Goal: Transaction & Acquisition: Download file/media

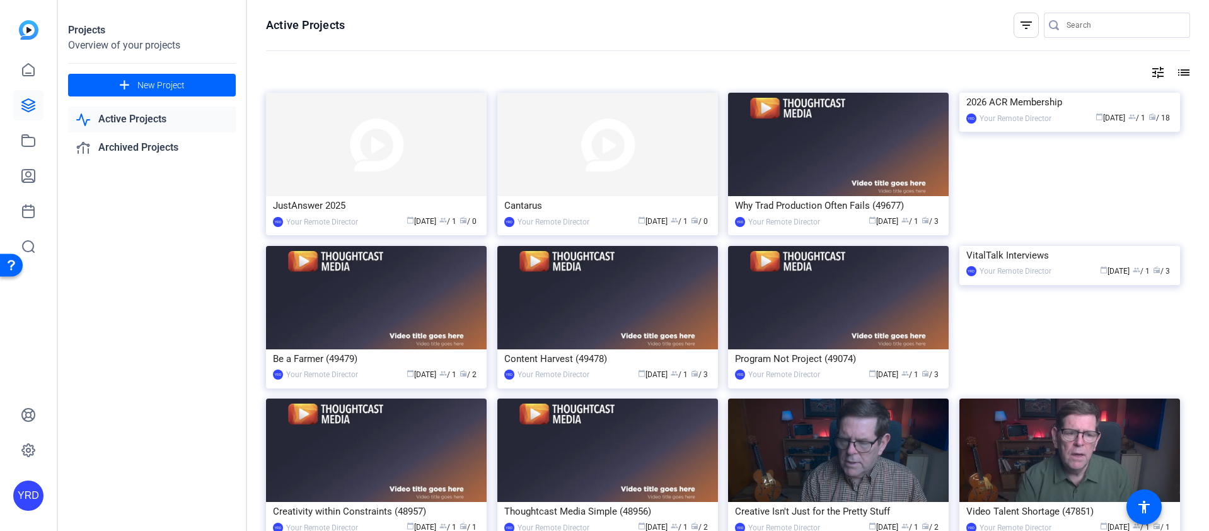
click at [1076, 33] on div at bounding box center [1123, 25] width 113 height 25
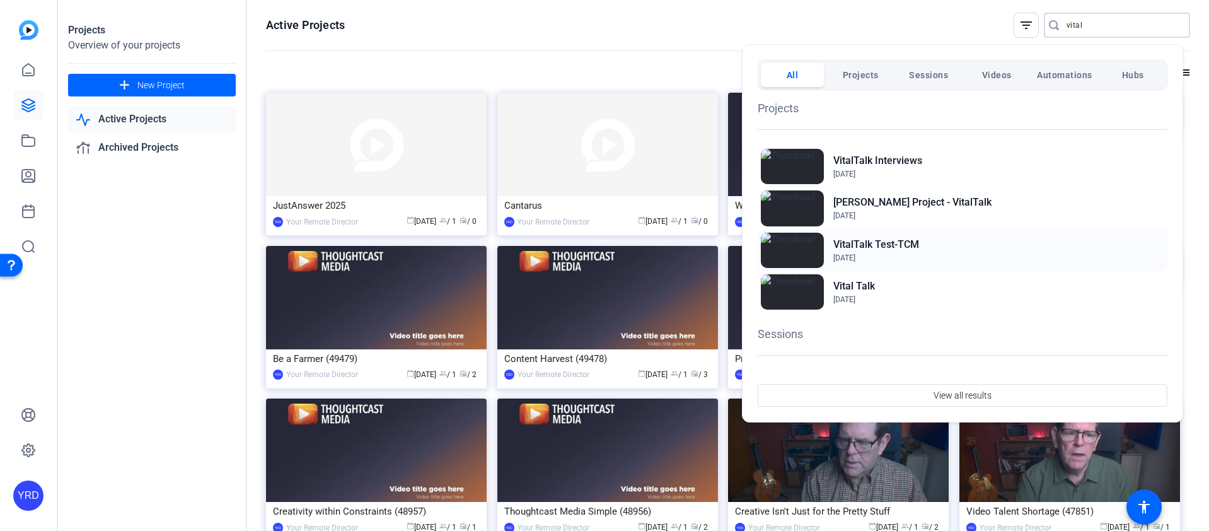
type input "vital"
click at [902, 237] on h2 "VitalTalk Test-TCM" at bounding box center [876, 244] width 86 height 15
click at [881, 294] on div "Vital Talk [DATE]" at bounding box center [963, 292] width 410 height 42
click at [981, 209] on div "[PERSON_NAME] Project - VitalTalk [DATE]" at bounding box center [963, 208] width 410 height 42
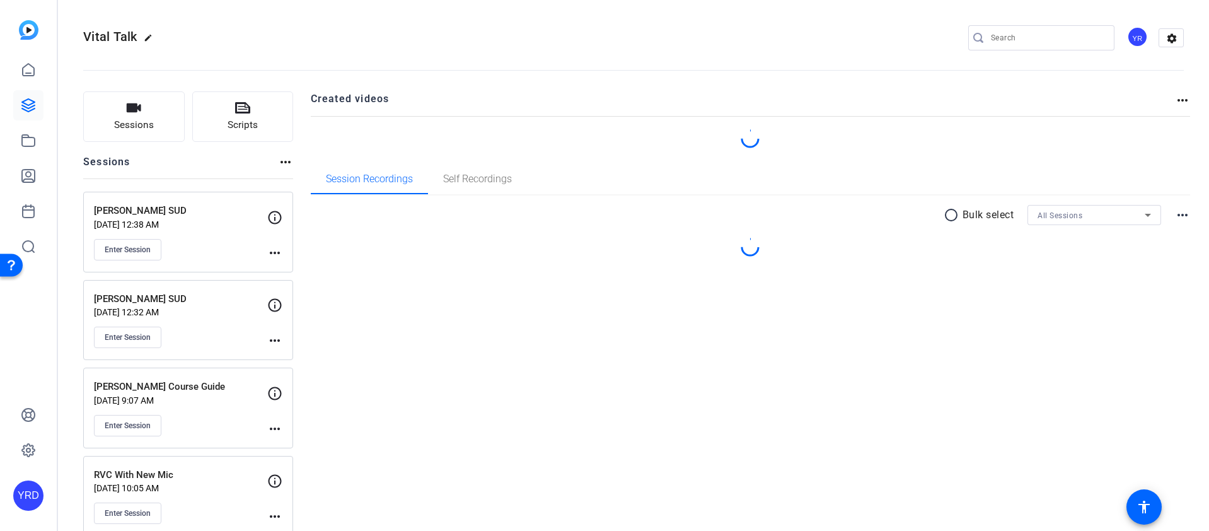
click at [1075, 194] on div "Session Recordings Self Recordings" at bounding box center [751, 179] width 880 height 30
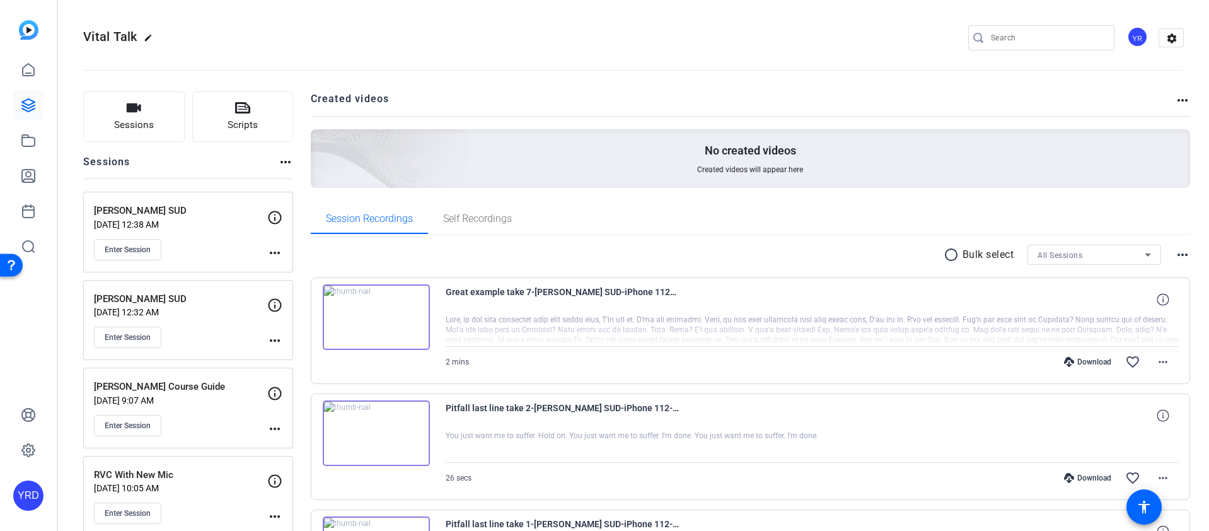
click at [1052, 258] on span "All Sessions" at bounding box center [1060, 255] width 45 height 9
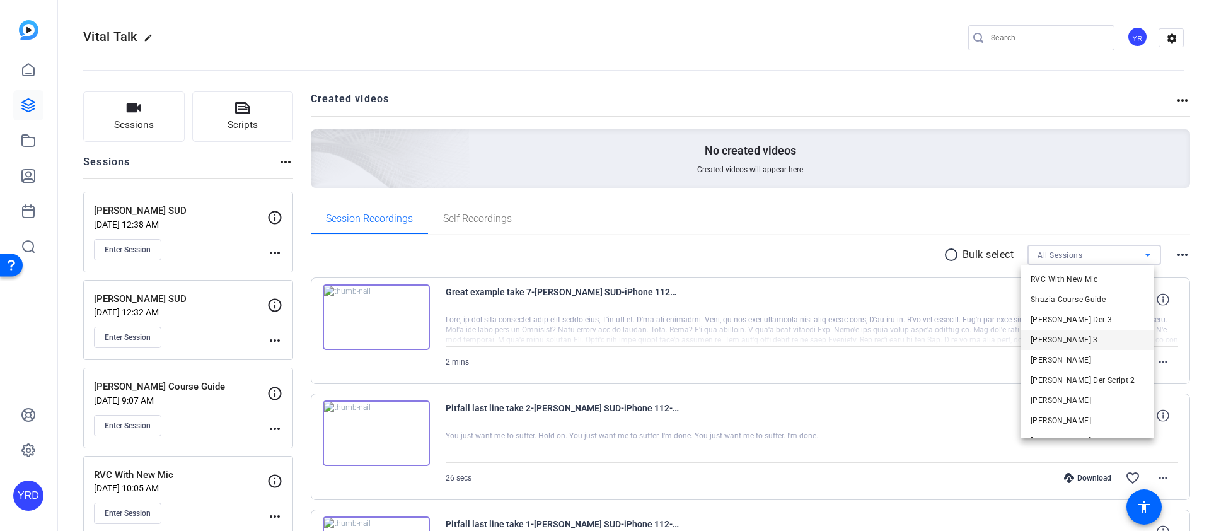
scroll to position [102, 0]
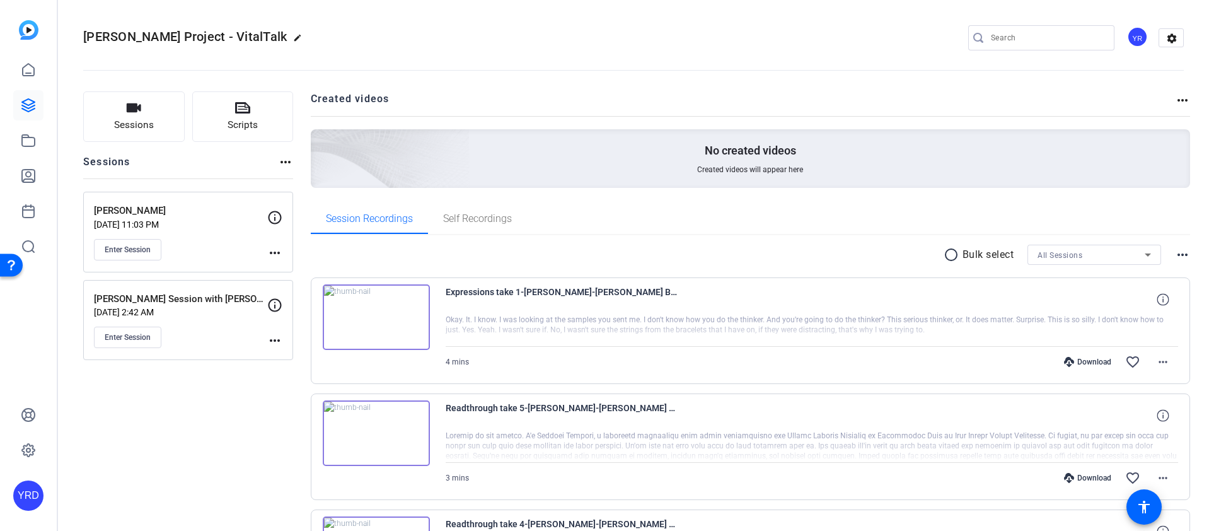
click at [1057, 260] on div "All Sessions" at bounding box center [1091, 255] width 107 height 16
click at [1053, 299] on span "Vanessa Battista" at bounding box center [1061, 300] width 61 height 15
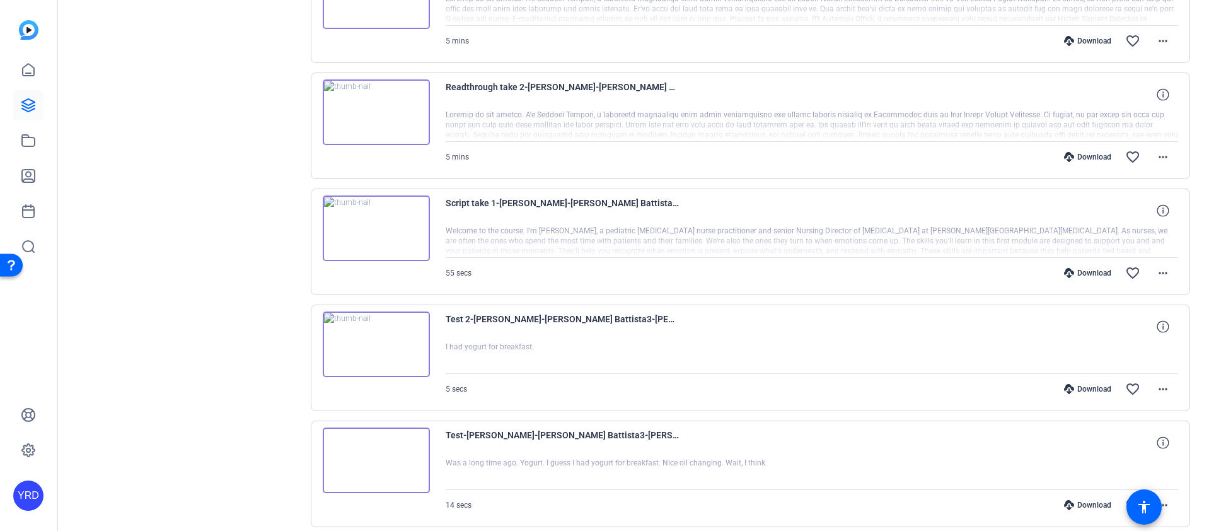
scroll to position [614, 0]
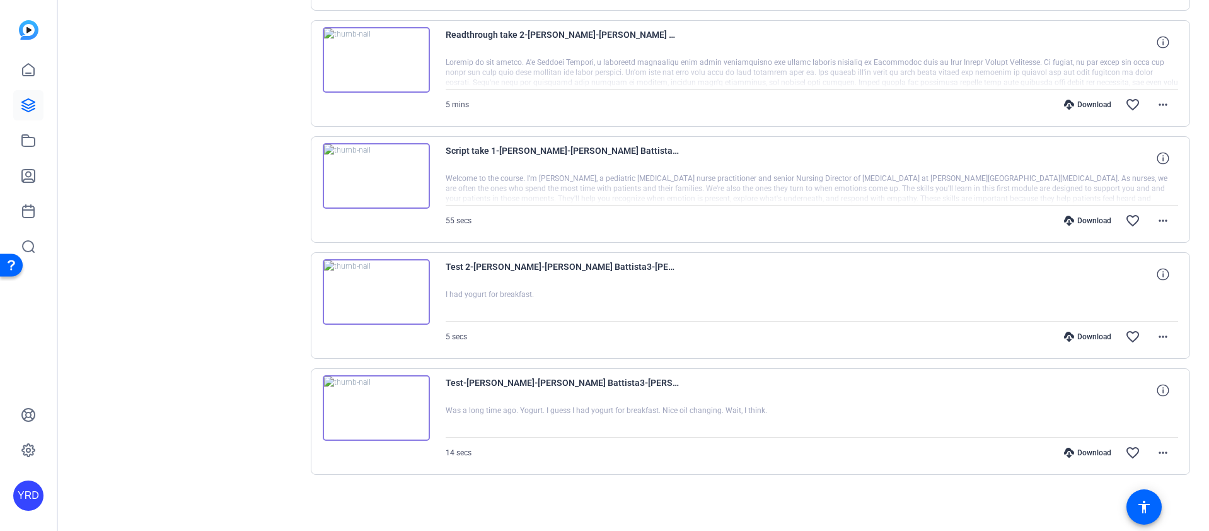
click at [1084, 218] on div "Download" at bounding box center [1088, 221] width 60 height 10
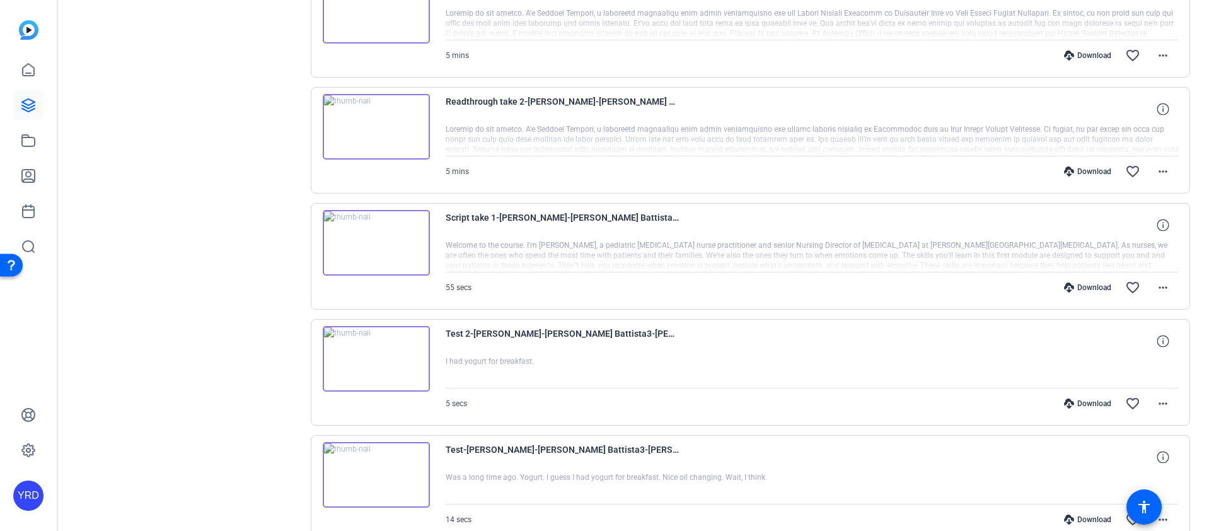
scroll to position [529, 0]
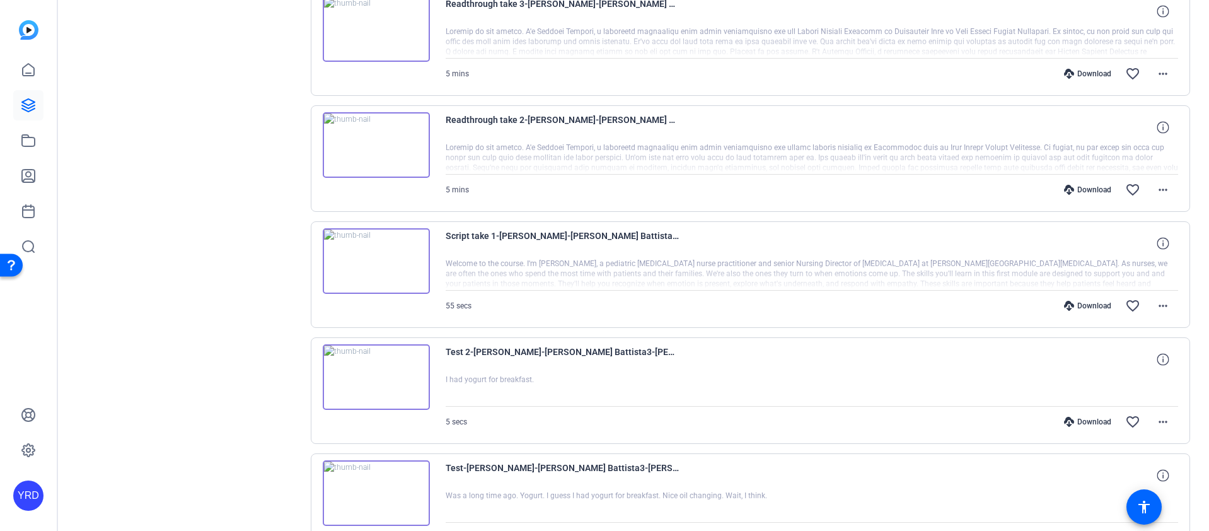
click at [1087, 194] on div "Download" at bounding box center [1088, 190] width 60 height 10
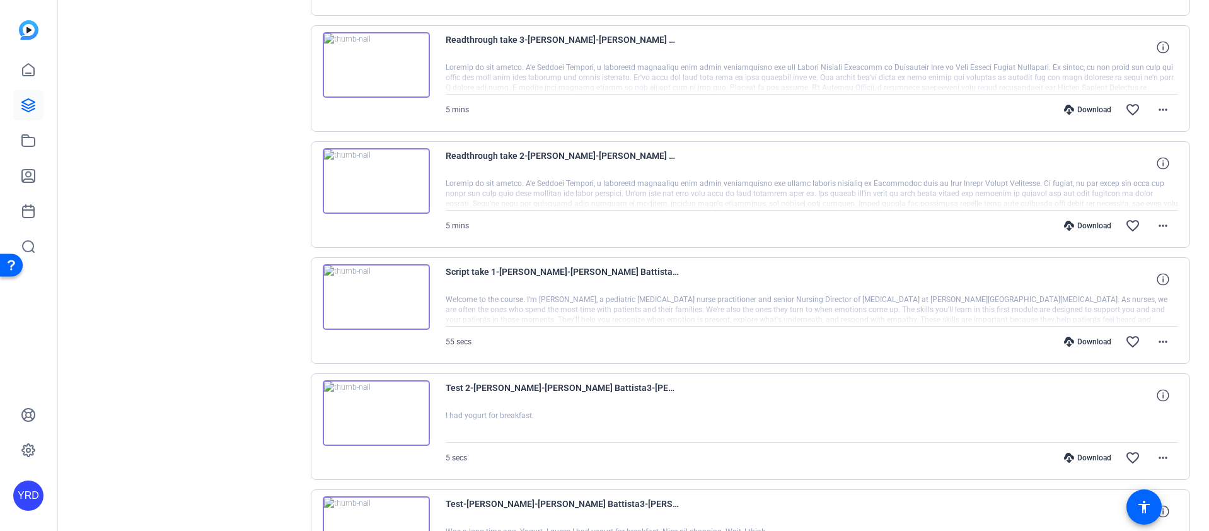
scroll to position [479, 0]
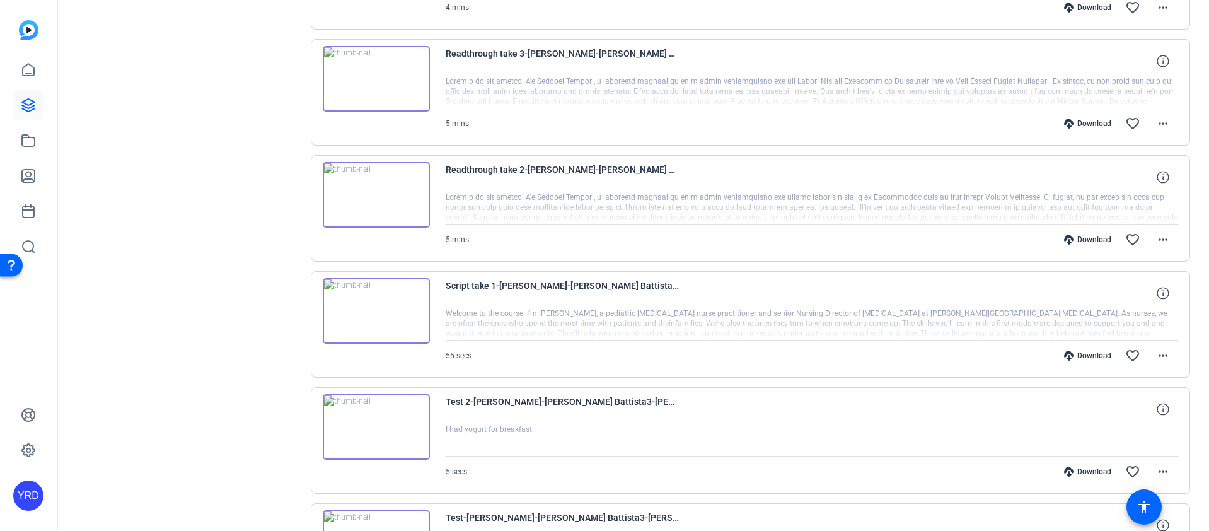
click at [1096, 117] on div "Download favorite_border more_horiz" at bounding box center [921, 123] width 513 height 30
click at [1090, 125] on div "Download" at bounding box center [1088, 124] width 60 height 10
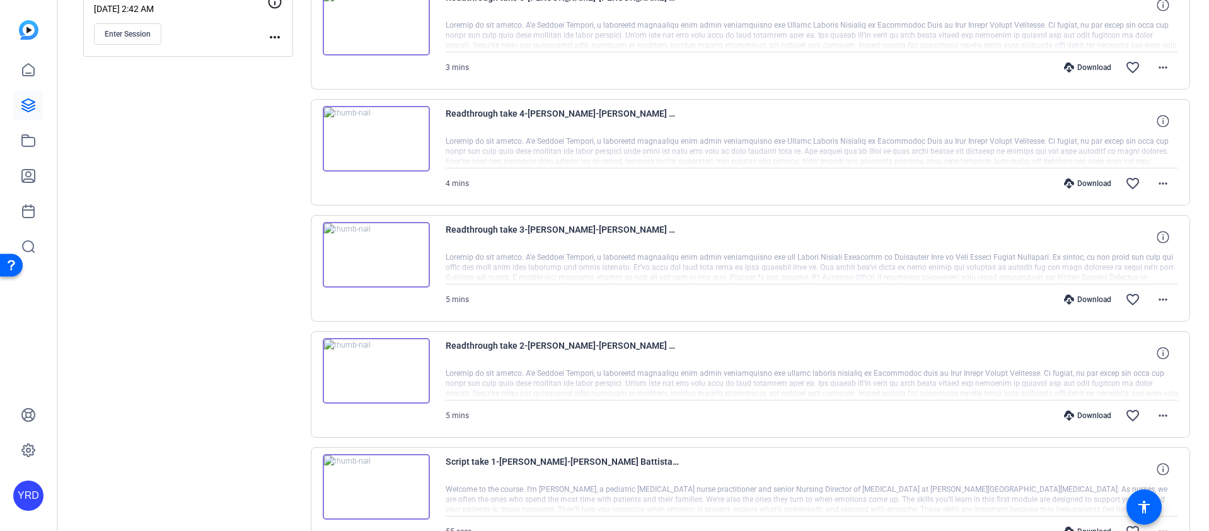
scroll to position [302, 0]
click at [1085, 185] on div "Download" at bounding box center [1088, 185] width 60 height 10
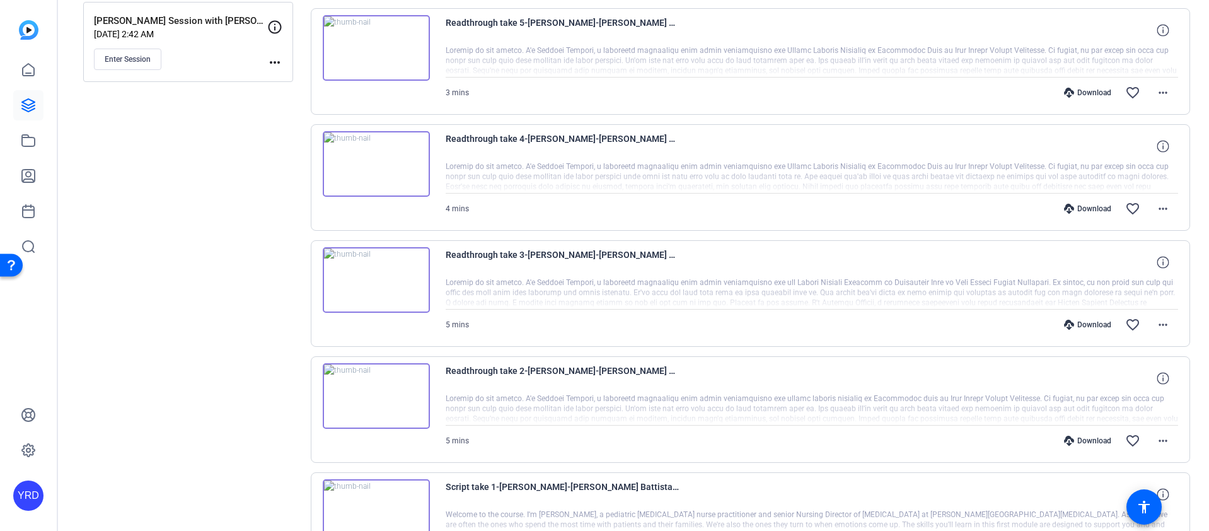
scroll to position [277, 0]
click at [1095, 93] on div "Download" at bounding box center [1088, 93] width 60 height 10
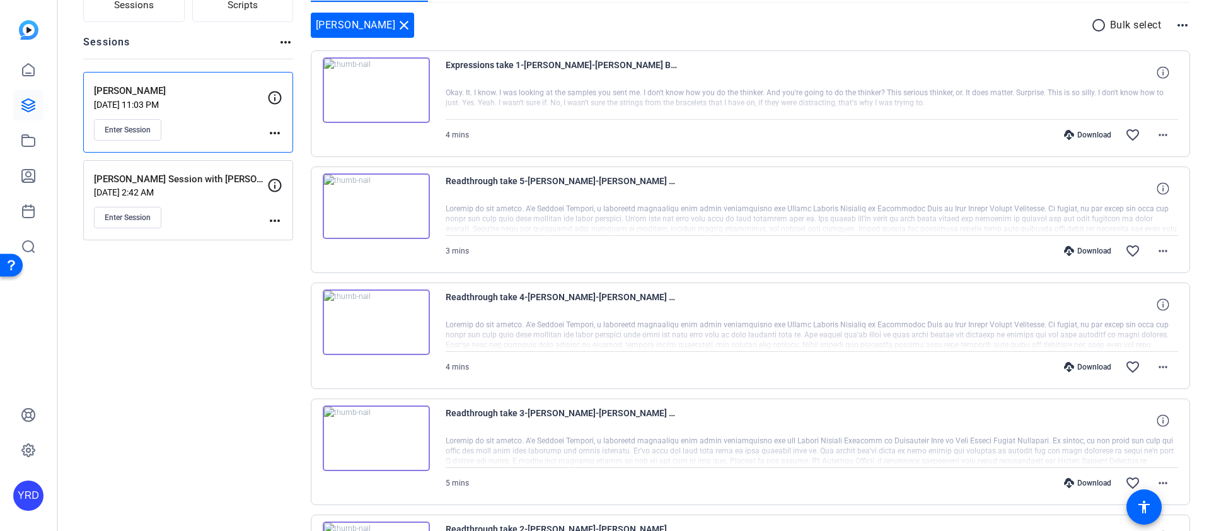
scroll to position [119, 0]
click at [1086, 135] on div "Download" at bounding box center [1088, 135] width 60 height 10
